Goal: Task Accomplishment & Management: Manage account settings

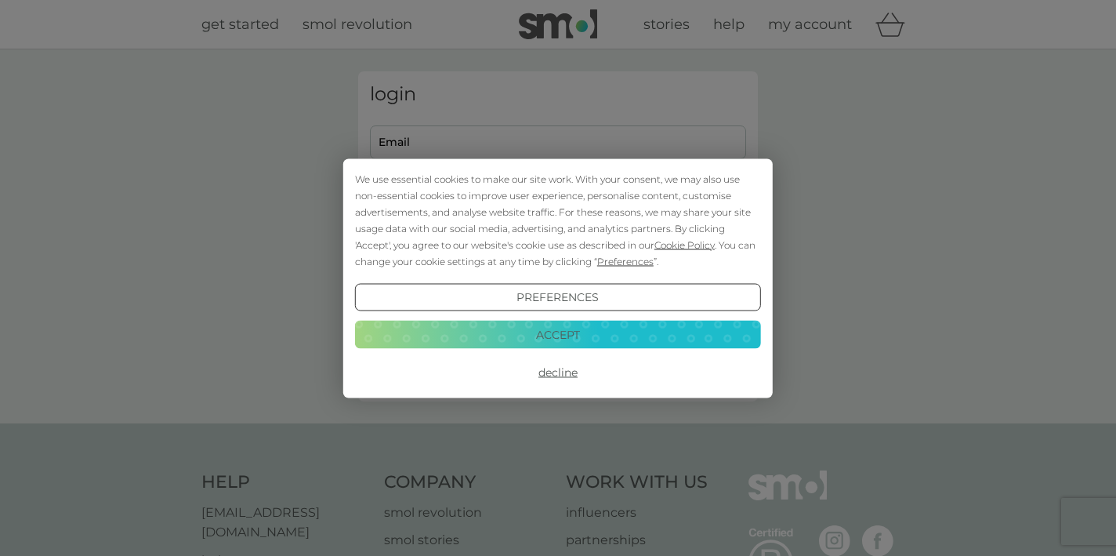
click at [608, 339] on button "Accept" at bounding box center [558, 335] width 406 height 28
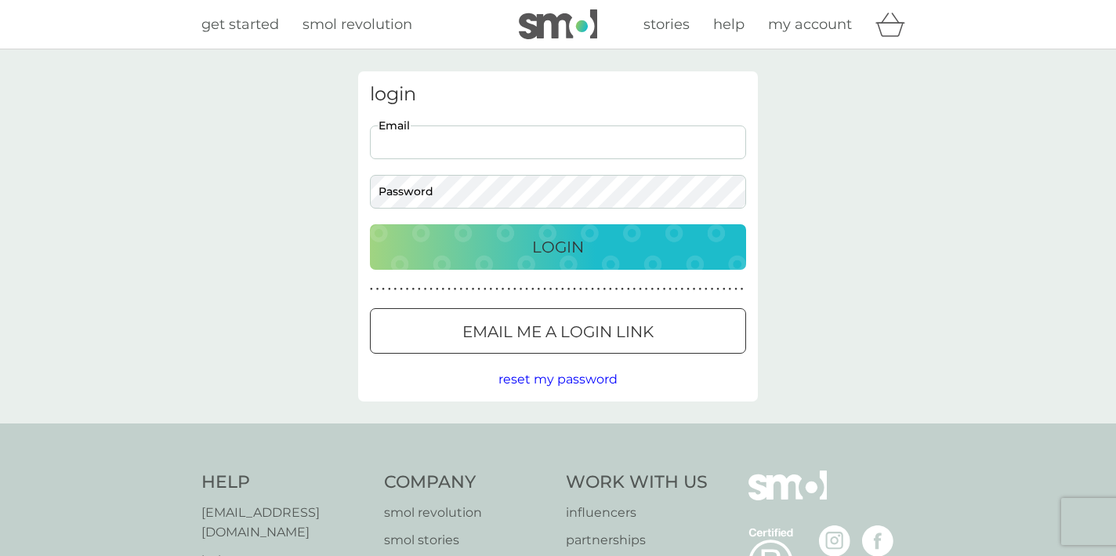
click at [419, 155] on input "Email" at bounding box center [558, 142] width 376 height 34
type input "purdey257@hotmail.com"
click at [558, 246] on button "Login" at bounding box center [558, 246] width 376 height 45
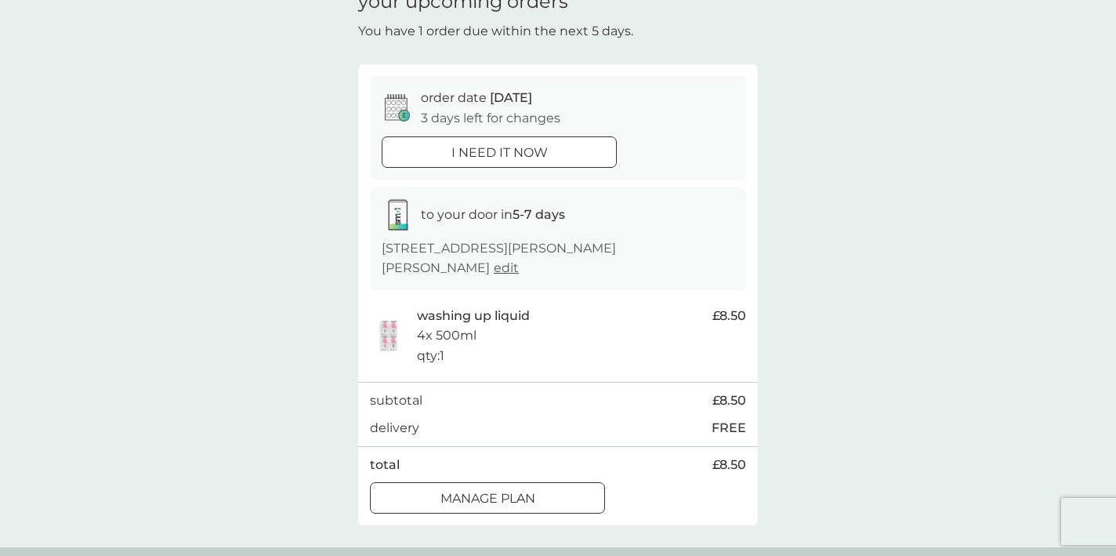
scroll to position [92, 0]
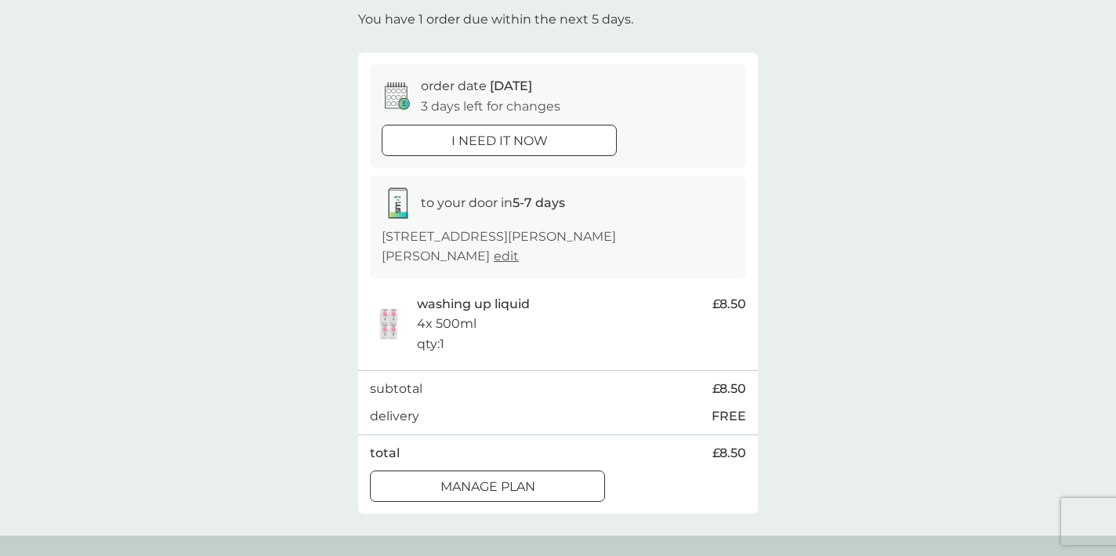
click at [441, 477] on p "Manage plan" at bounding box center [488, 487] width 95 height 20
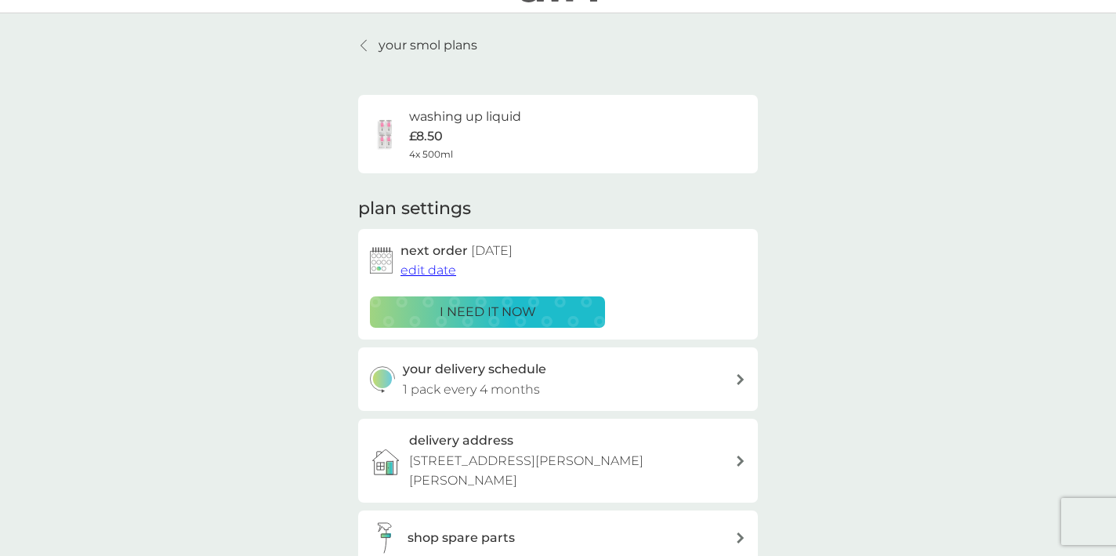
scroll to position [38, 0]
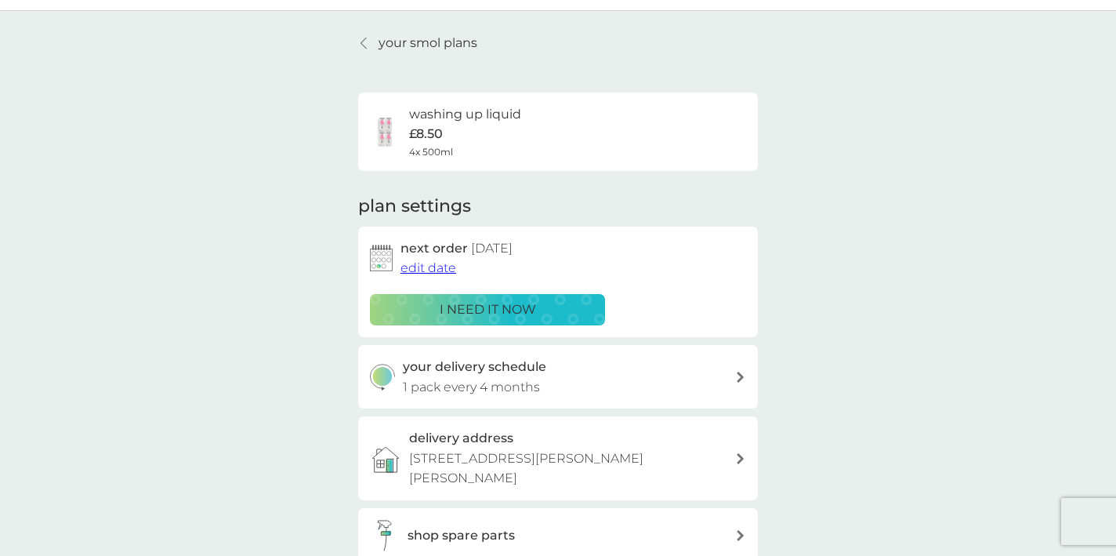
click at [424, 270] on span "edit date" at bounding box center [429, 267] width 56 height 15
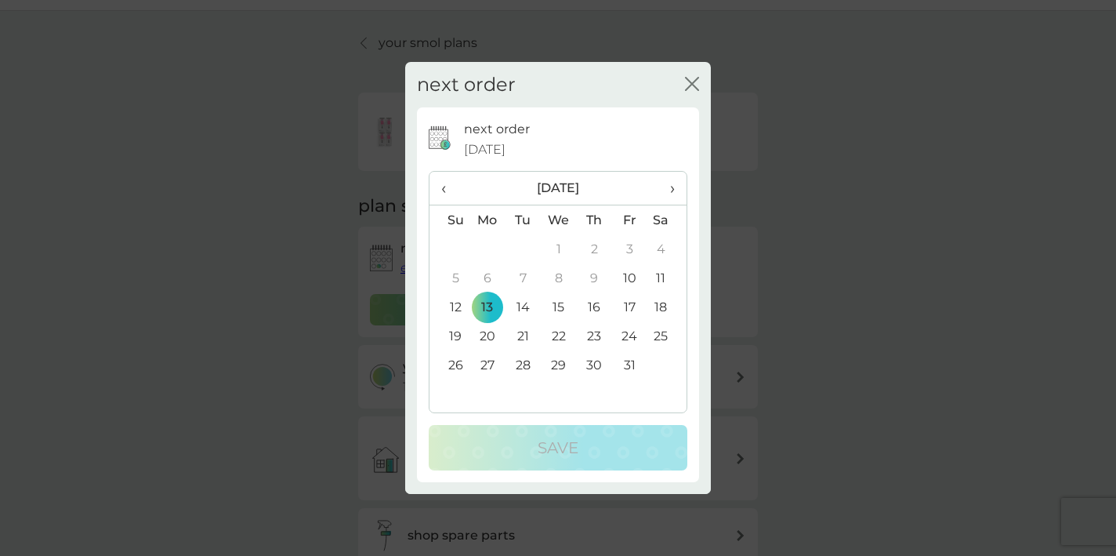
click at [484, 361] on td "27" at bounding box center [488, 364] width 36 height 29
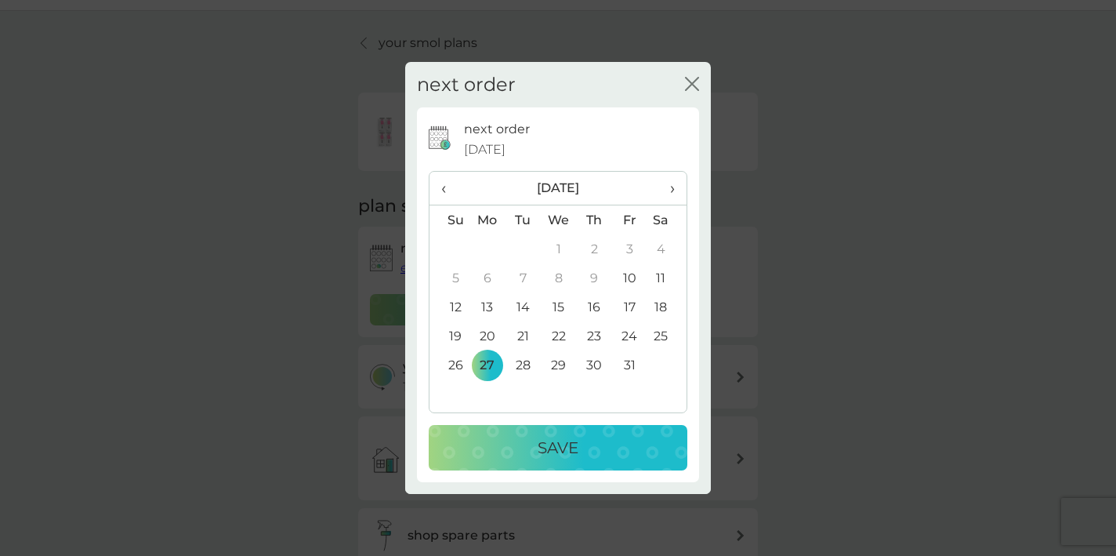
click at [509, 433] on button "Save" at bounding box center [558, 447] width 259 height 45
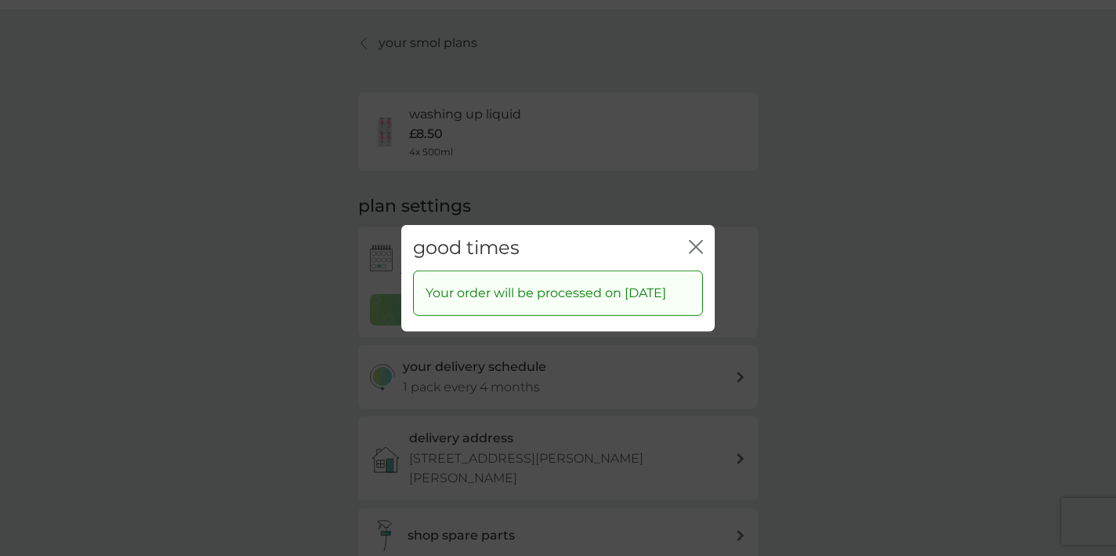
click at [694, 240] on icon "close" at bounding box center [693, 246] width 6 height 13
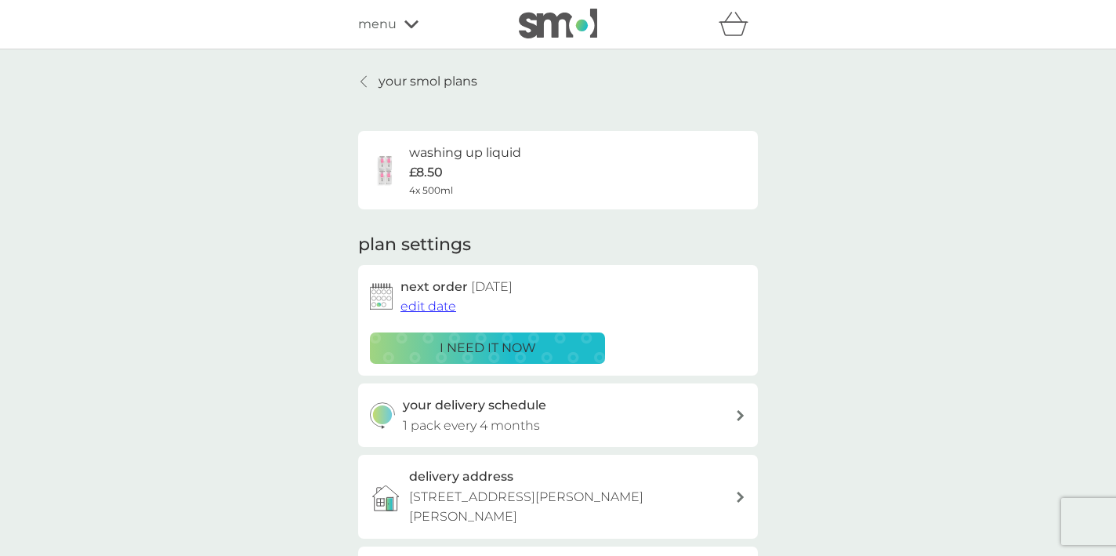
scroll to position [0, 0]
click at [446, 78] on p "your smol plans" at bounding box center [428, 81] width 99 height 20
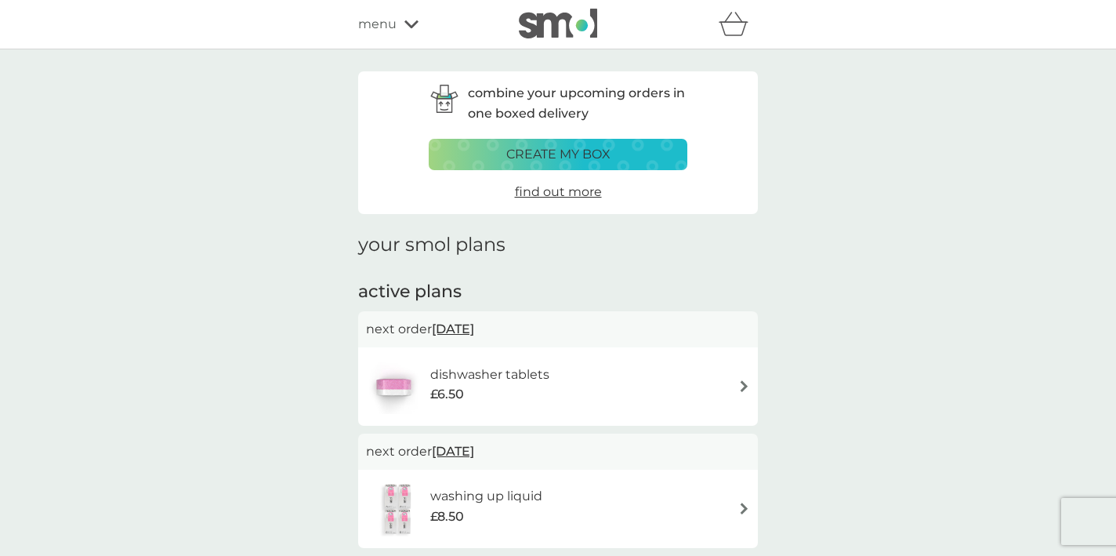
click at [397, 19] on div "menu" at bounding box center [424, 24] width 133 height 20
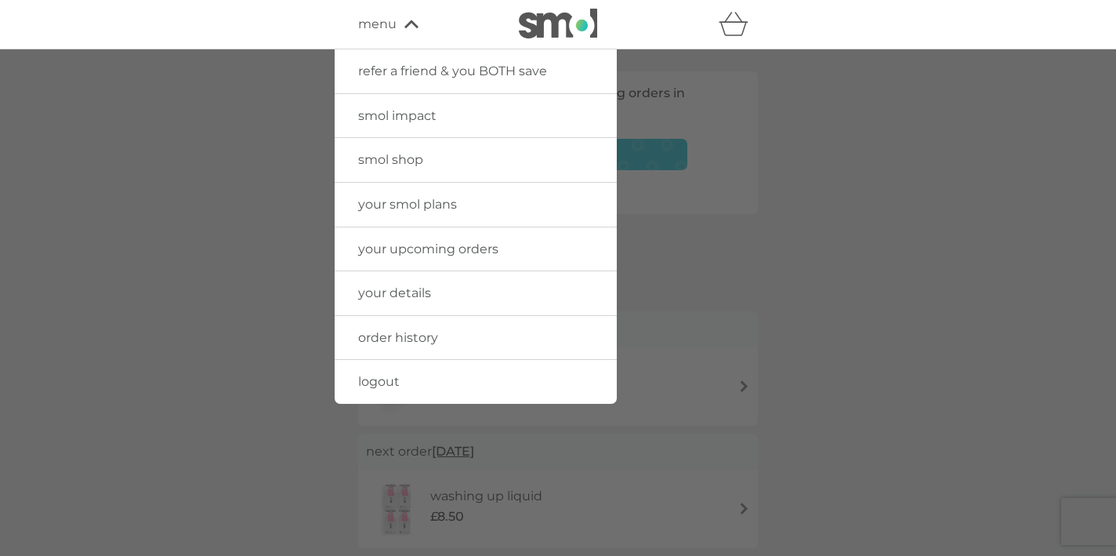
click at [390, 163] on span "smol shop" at bounding box center [390, 159] width 65 height 15
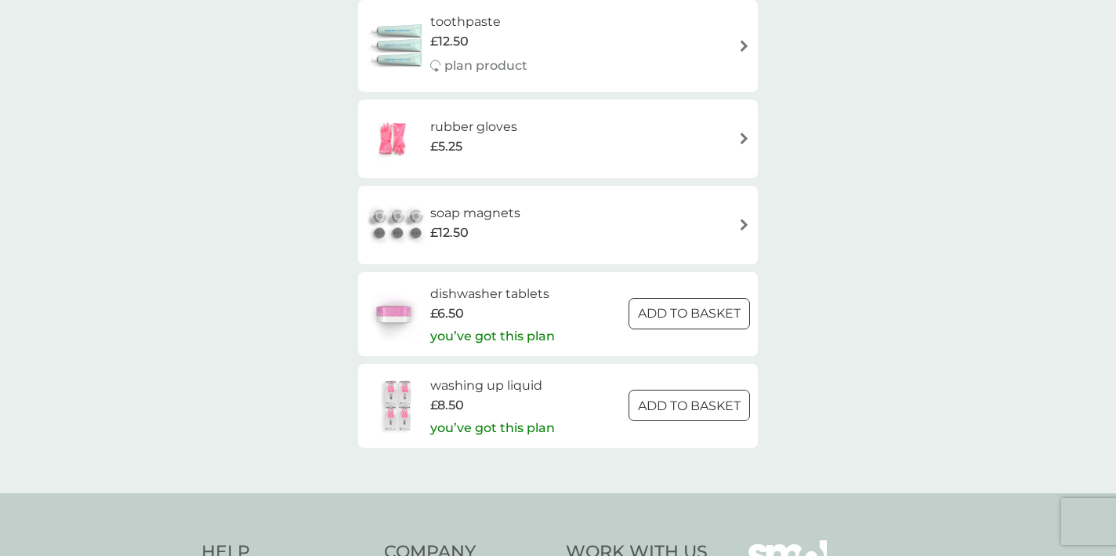
scroll to position [2230, 0]
